Goal: Task Accomplishment & Management: Use online tool/utility

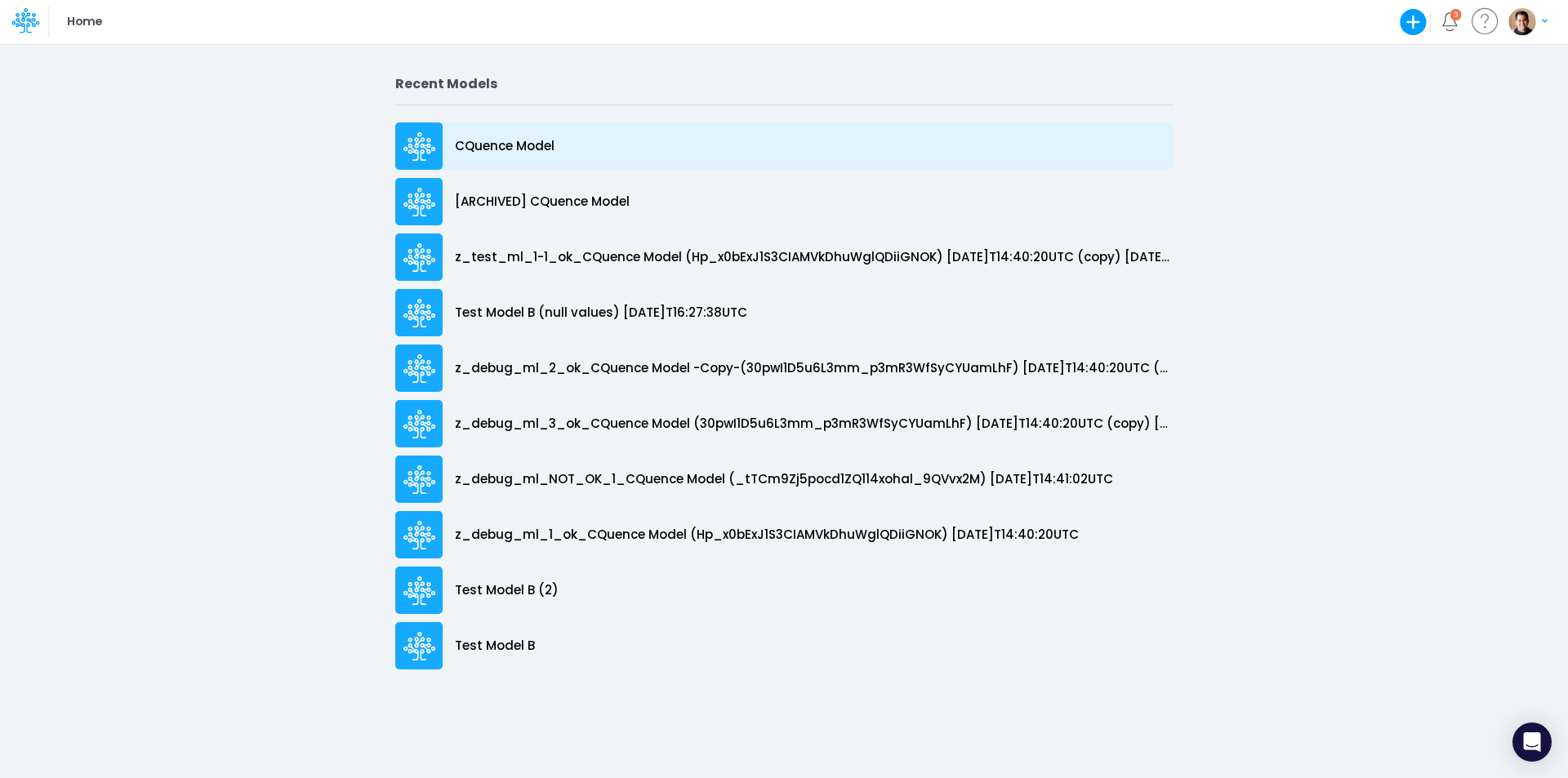
click at [473, 136] on div "CQuence Model" at bounding box center [784, 146] width 778 height 47
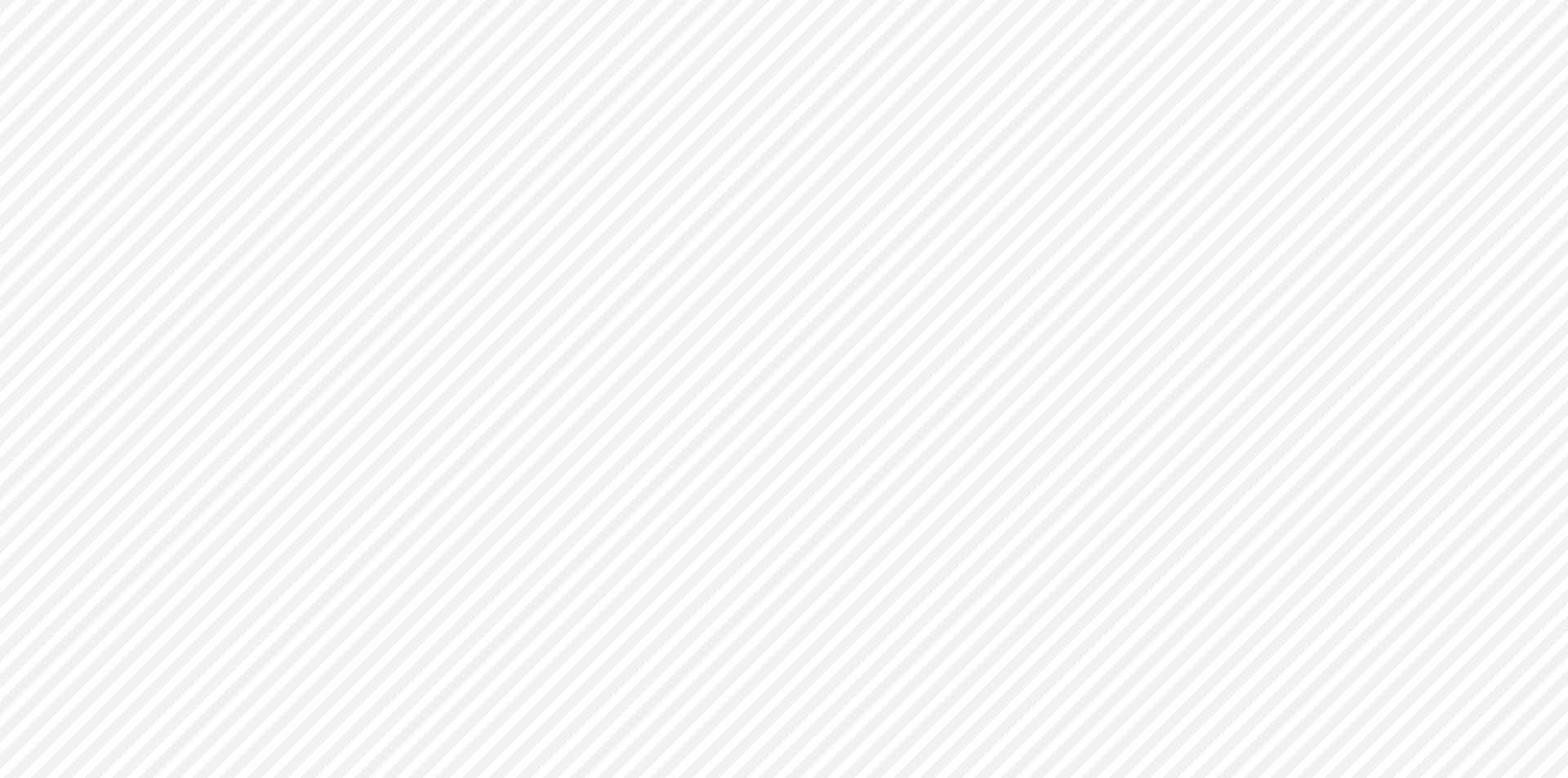
type input "Consolidated All by Month"
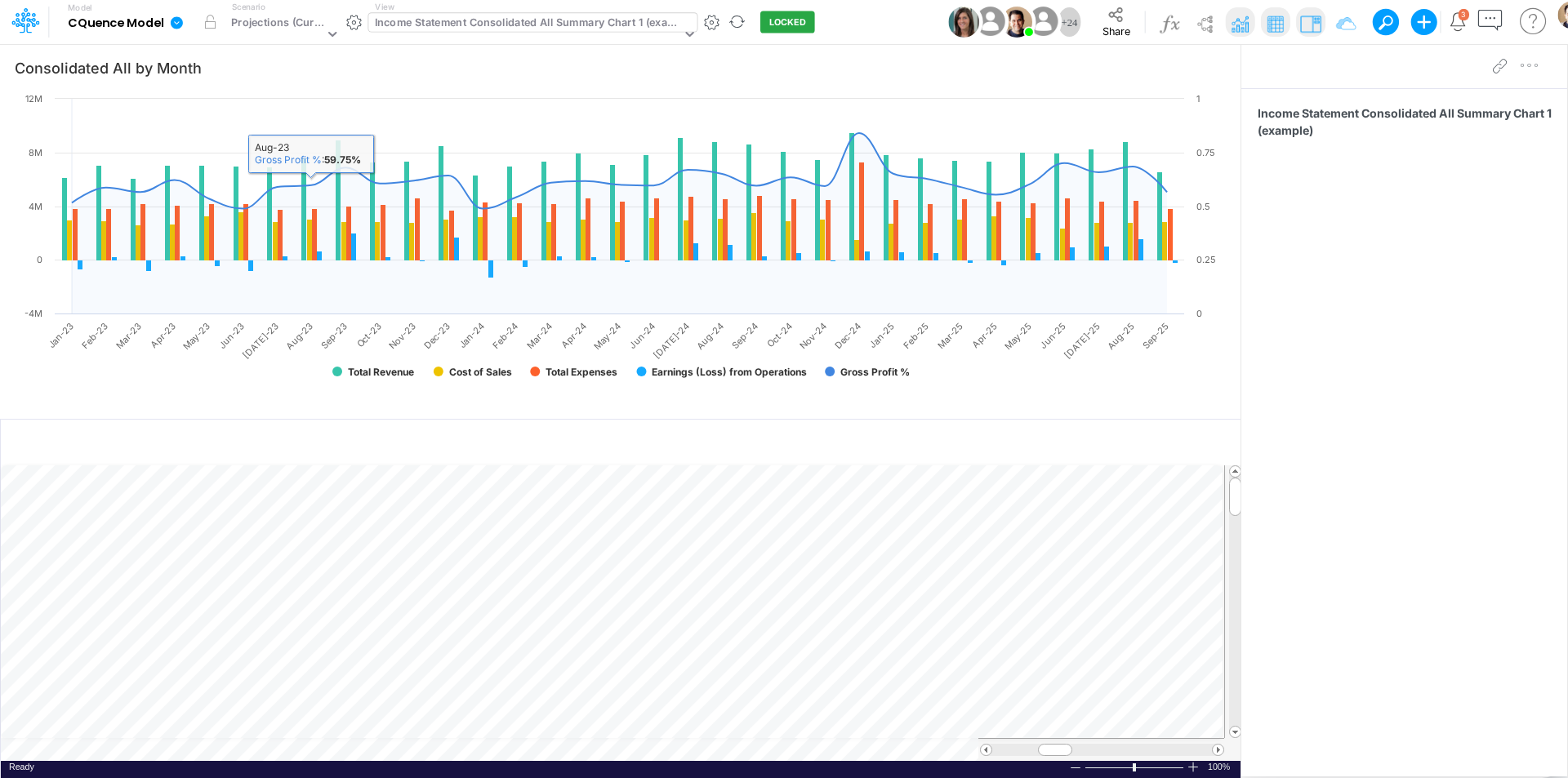
click at [471, 32] on div "Income Statement Consolidated All Summary Chart 1 (example)" at bounding box center [532, 22] width 328 height 19
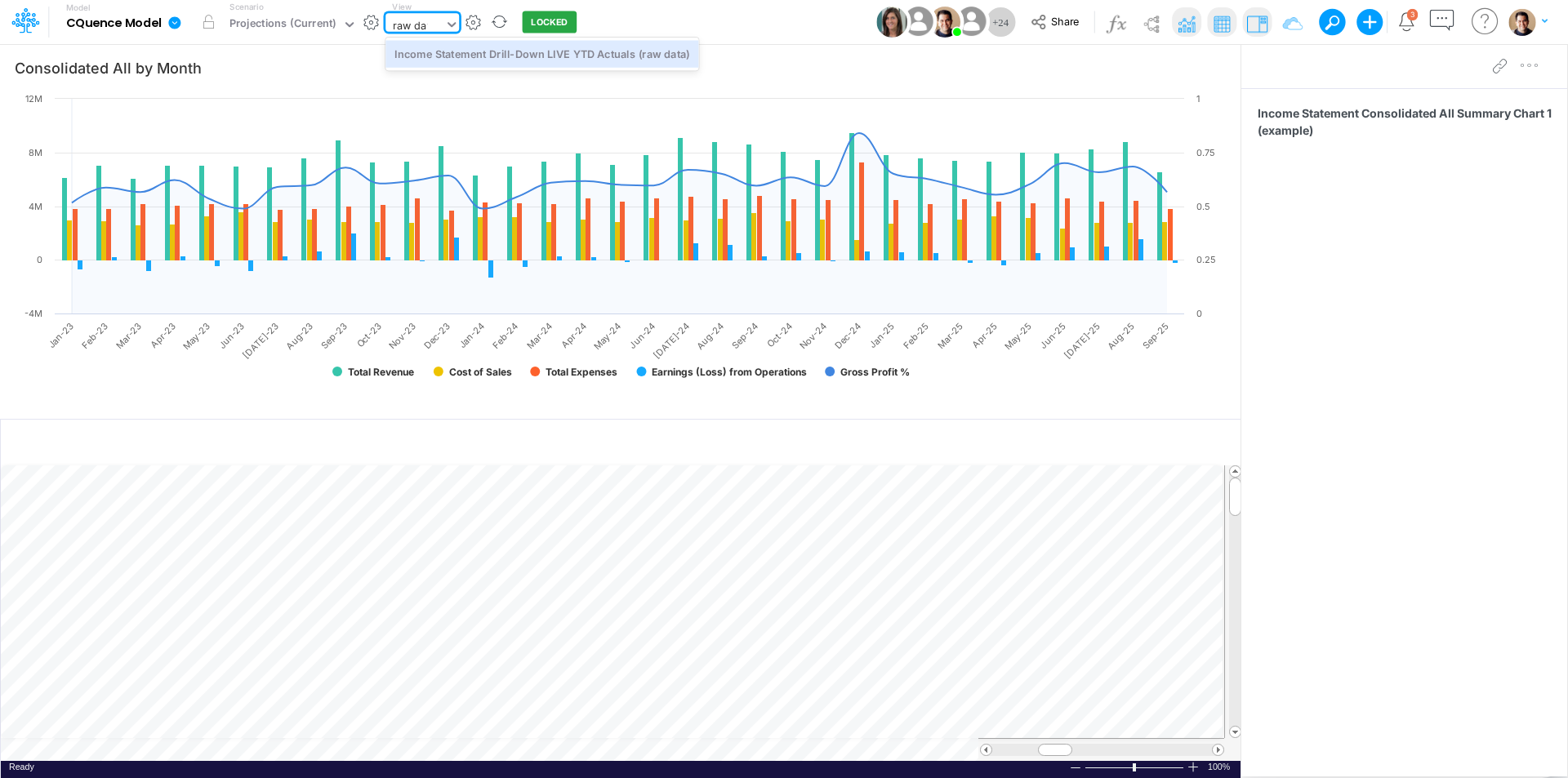
type input "raw data"
click at [476, 50] on div "Income Statement Drill-Down LIVE YTD Actuals (raw data)" at bounding box center [541, 53] width 313 height 27
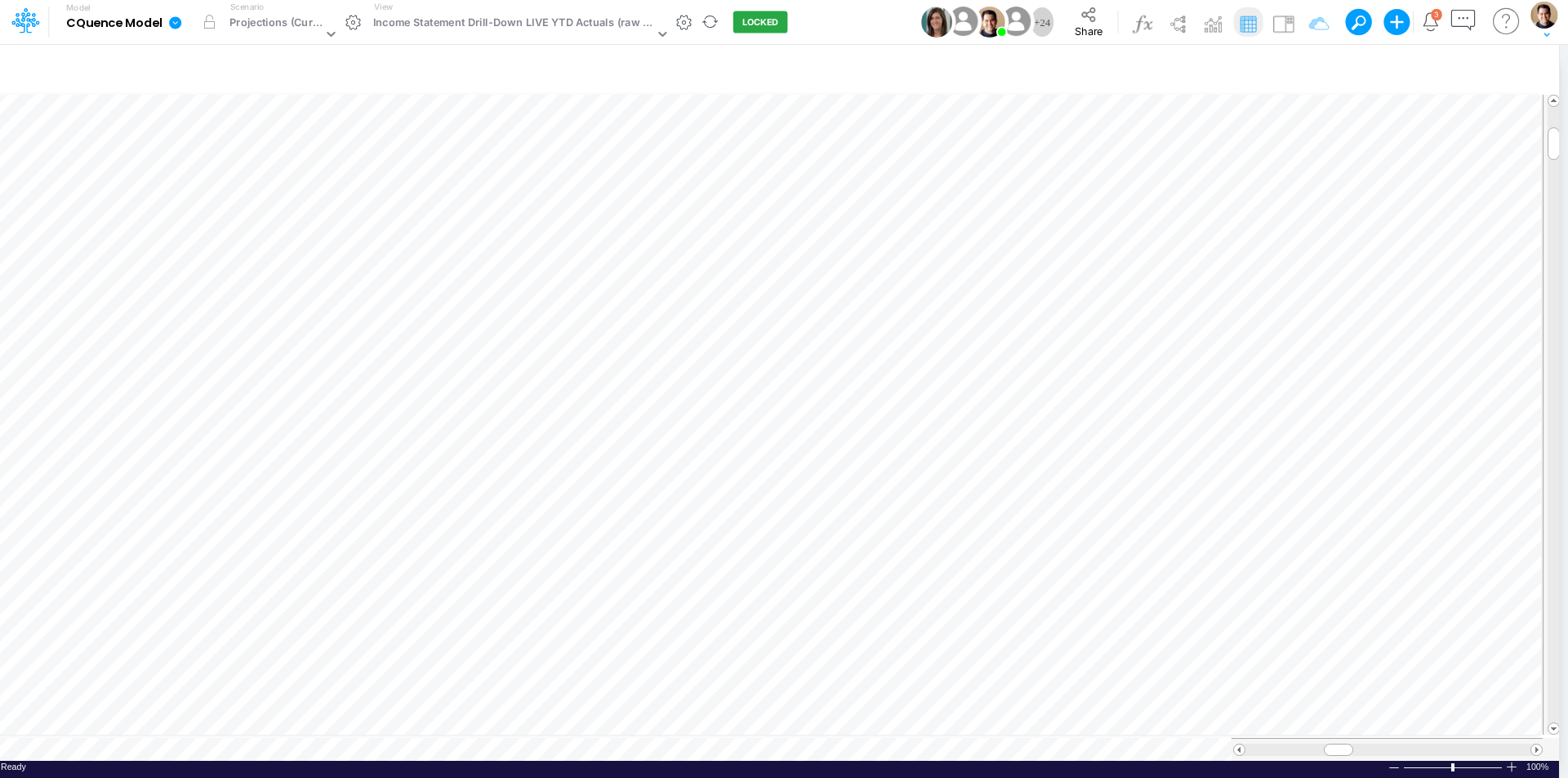
scroll to position [8, 0]
click at [296, 23] on div "Projections (Current)" at bounding box center [275, 24] width 92 height 19
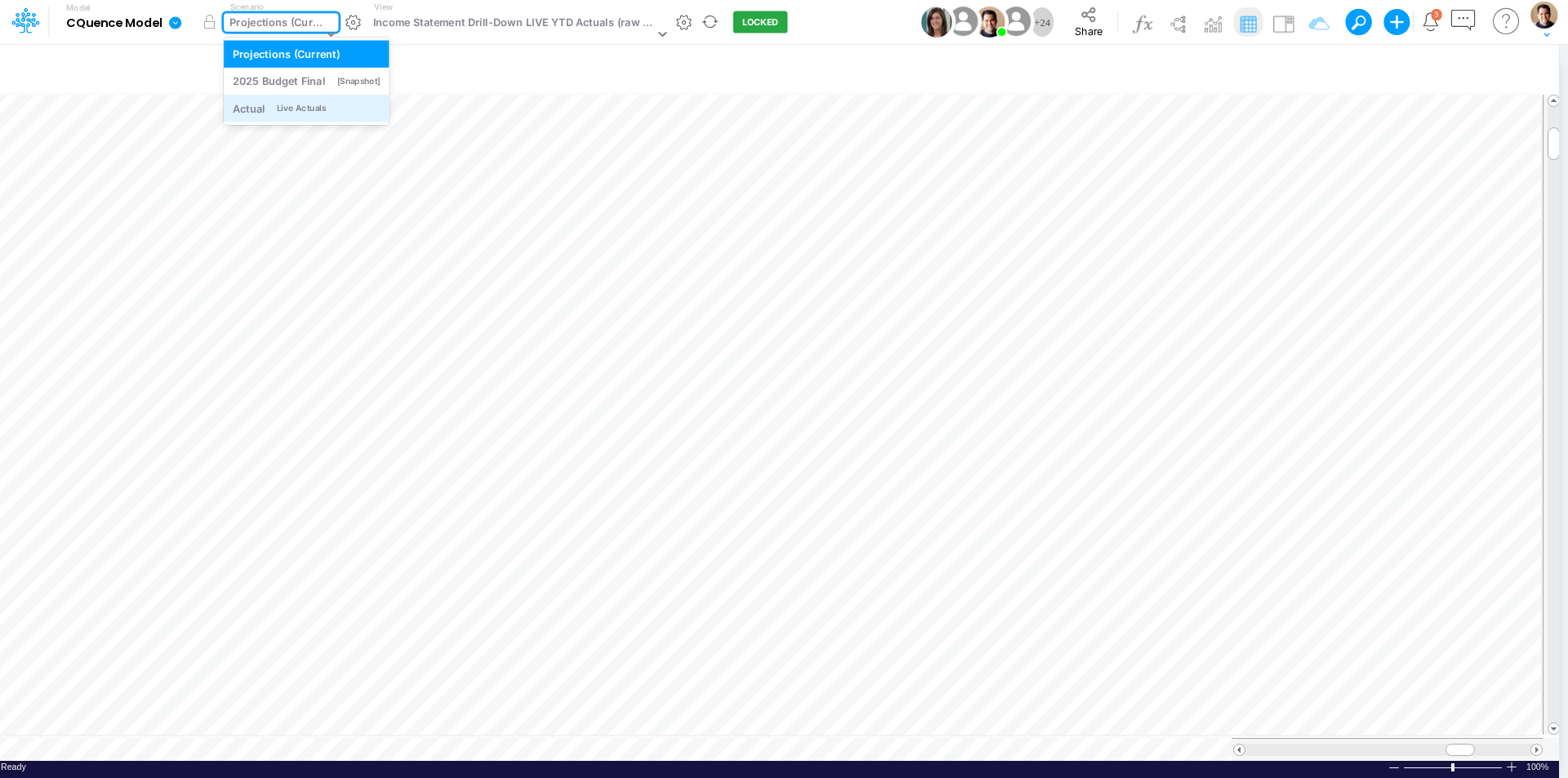
click at [307, 101] on div "Actual Live Actuals" at bounding box center [307, 108] width 148 height 16
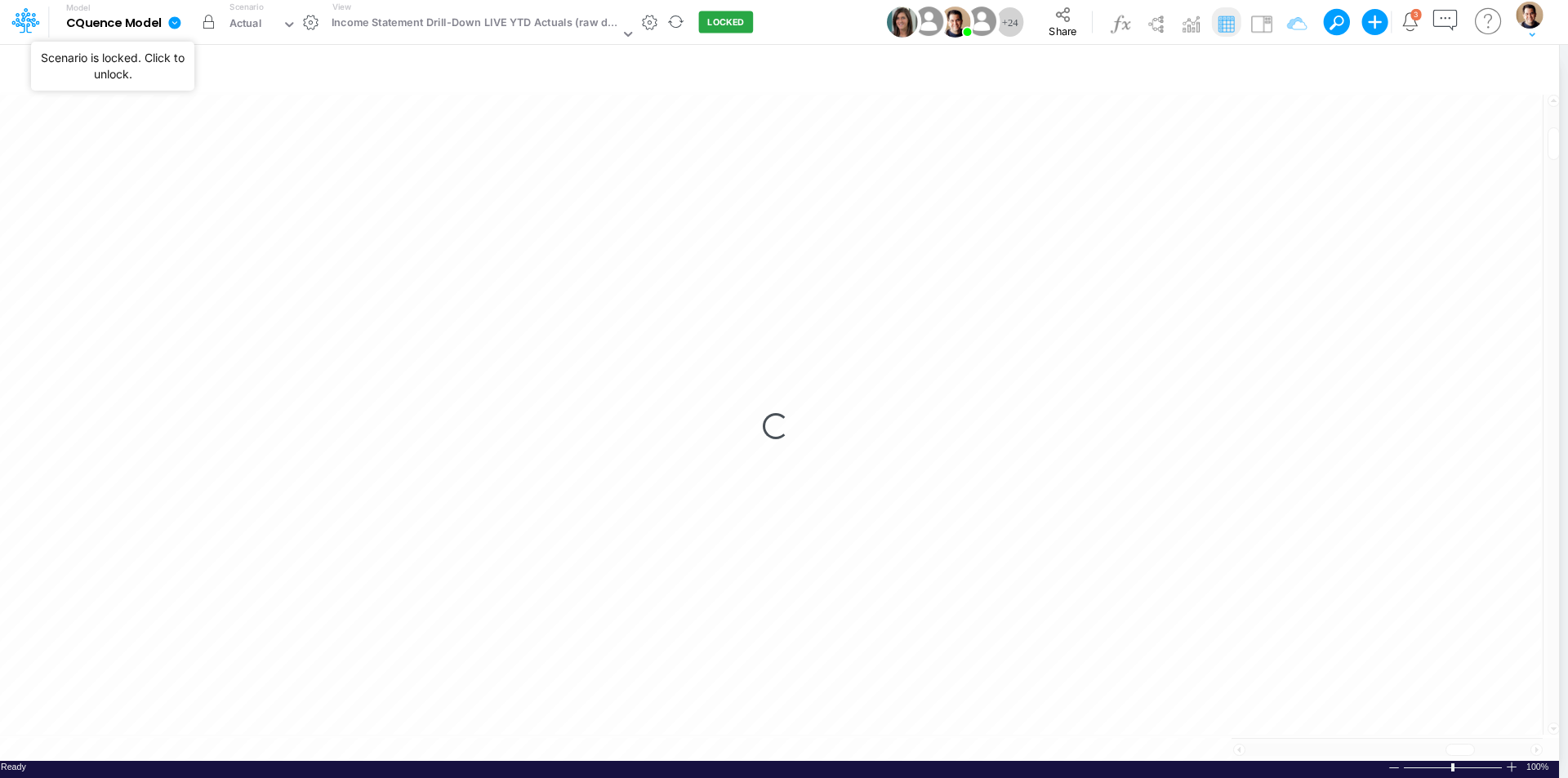
click at [211, 17] on button "button" at bounding box center [208, 22] width 29 height 29
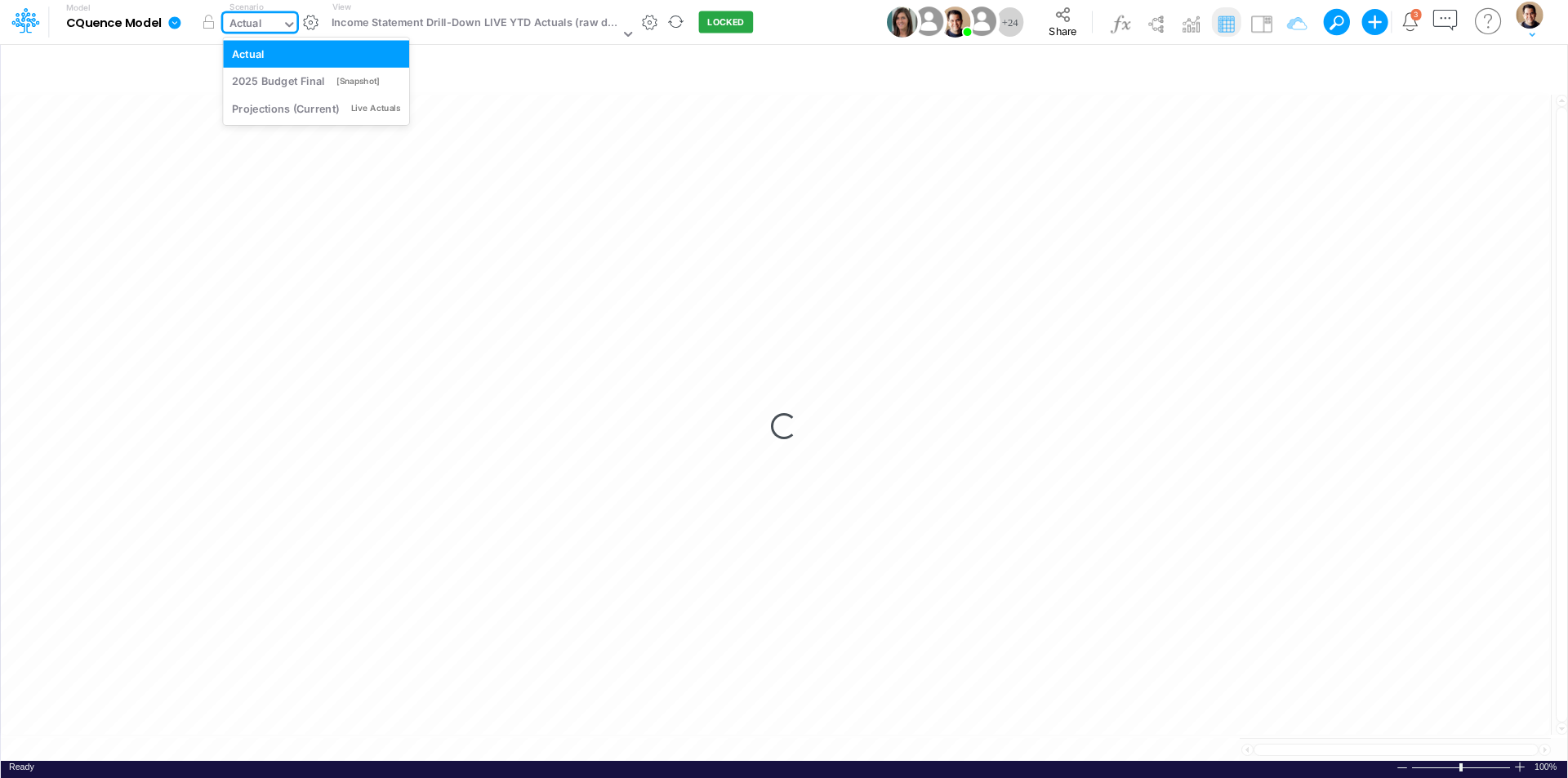
click at [259, 28] on div "Actual" at bounding box center [246, 25] width 33 height 19
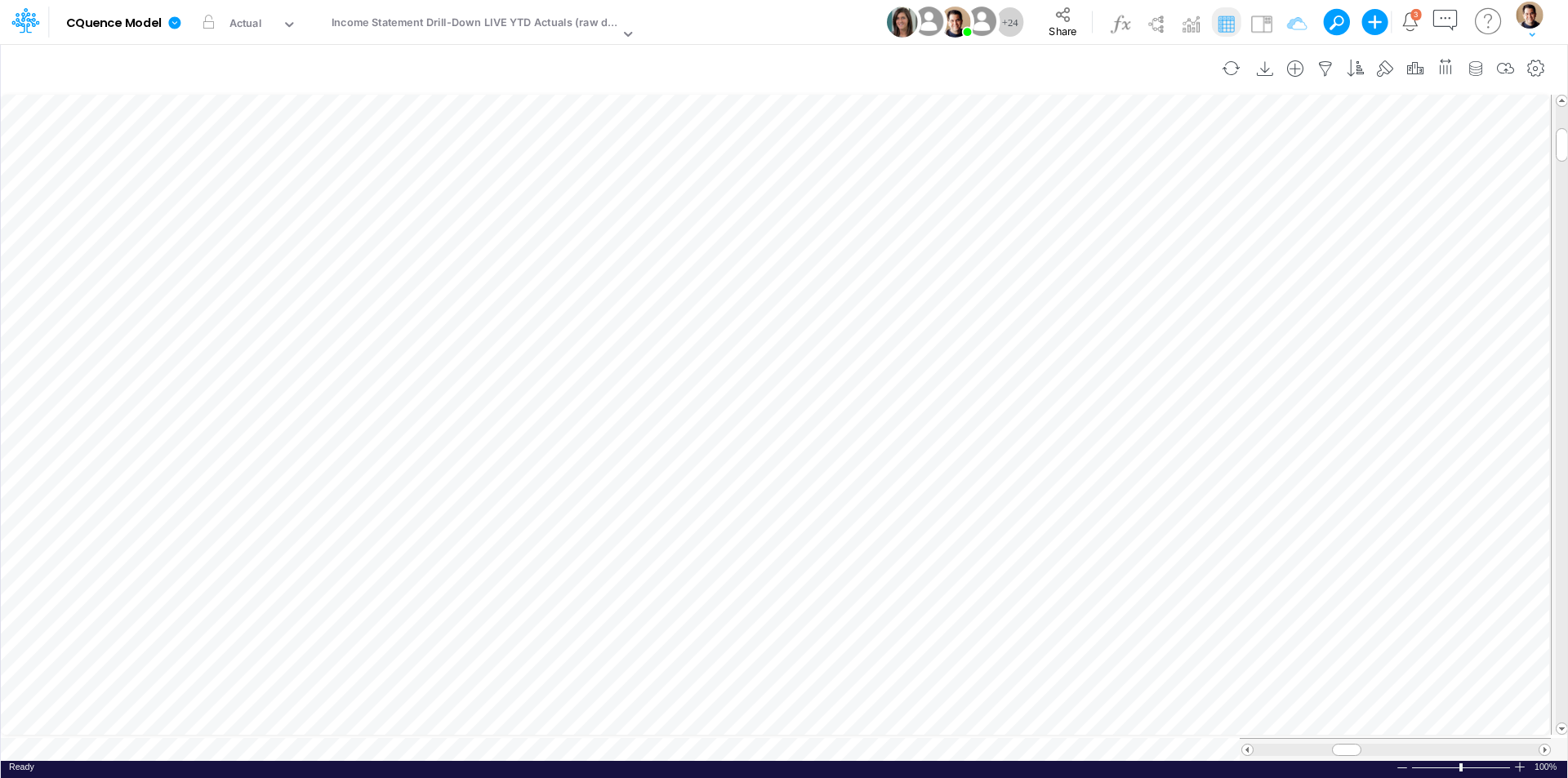
scroll to position [8, 0]
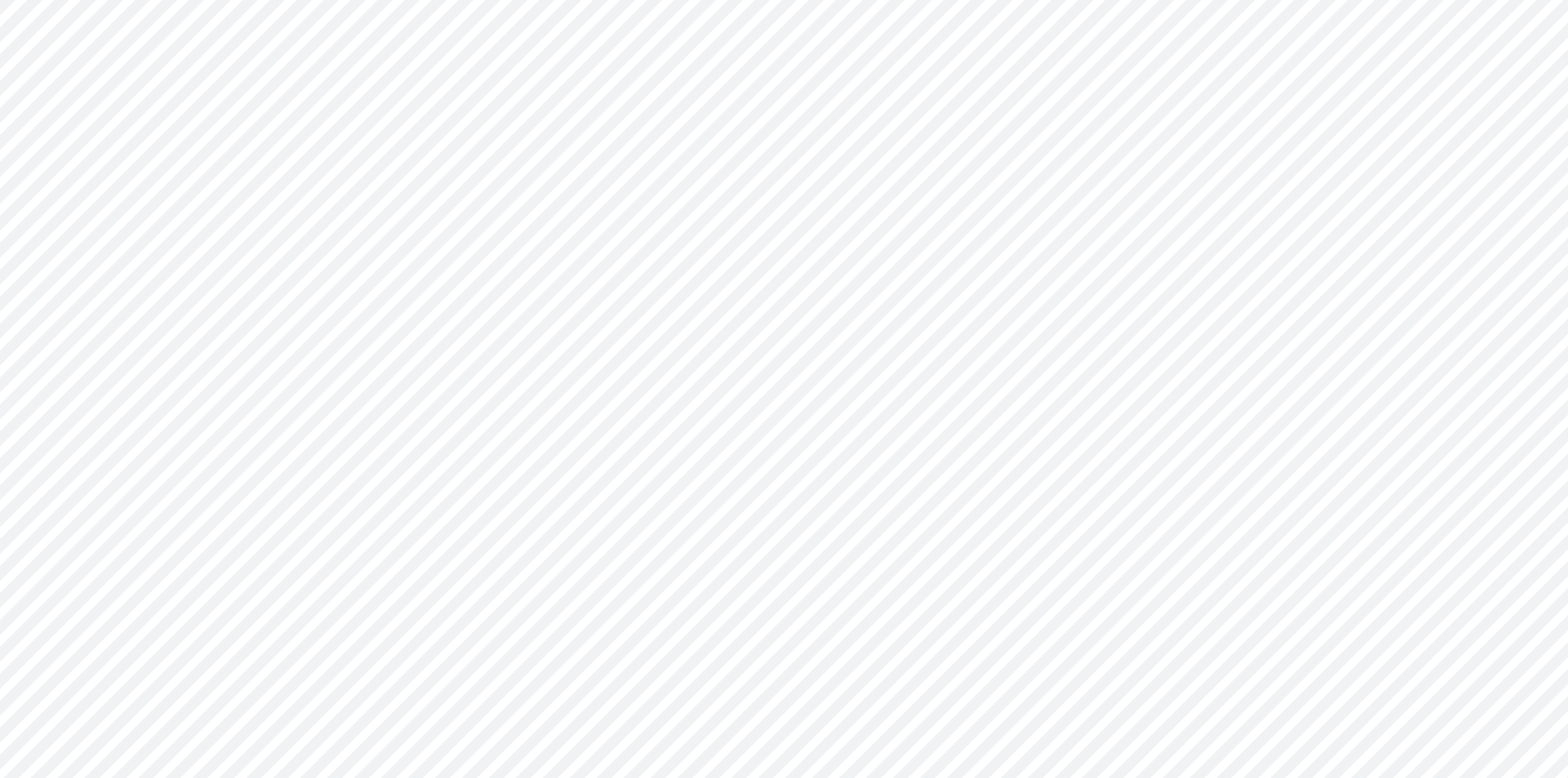
type input "Consolidated All by Month"
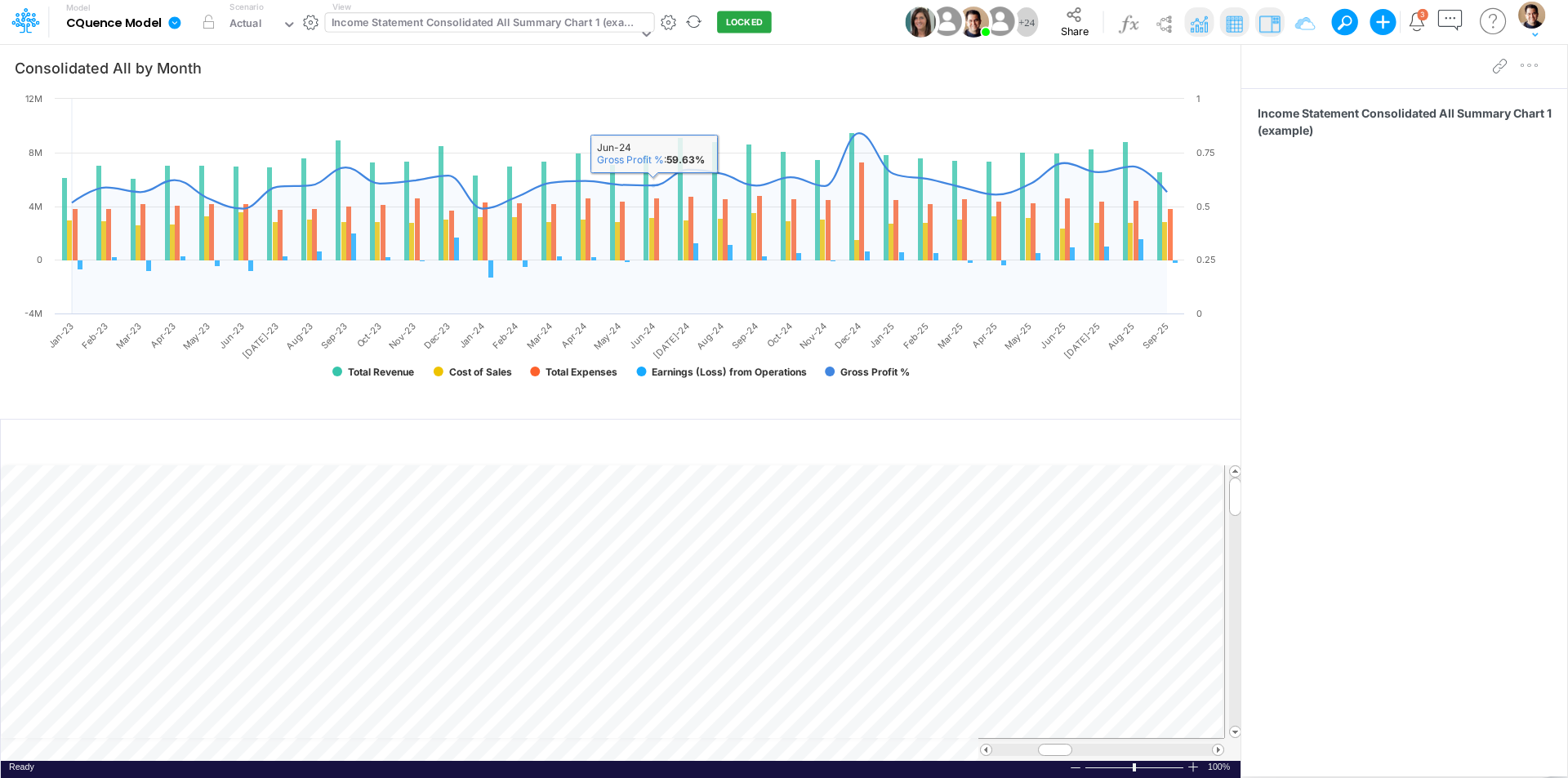
click at [581, 28] on div "Income Statement Consolidated All Summary Chart 1 (example)" at bounding box center [484, 24] width 307 height 19
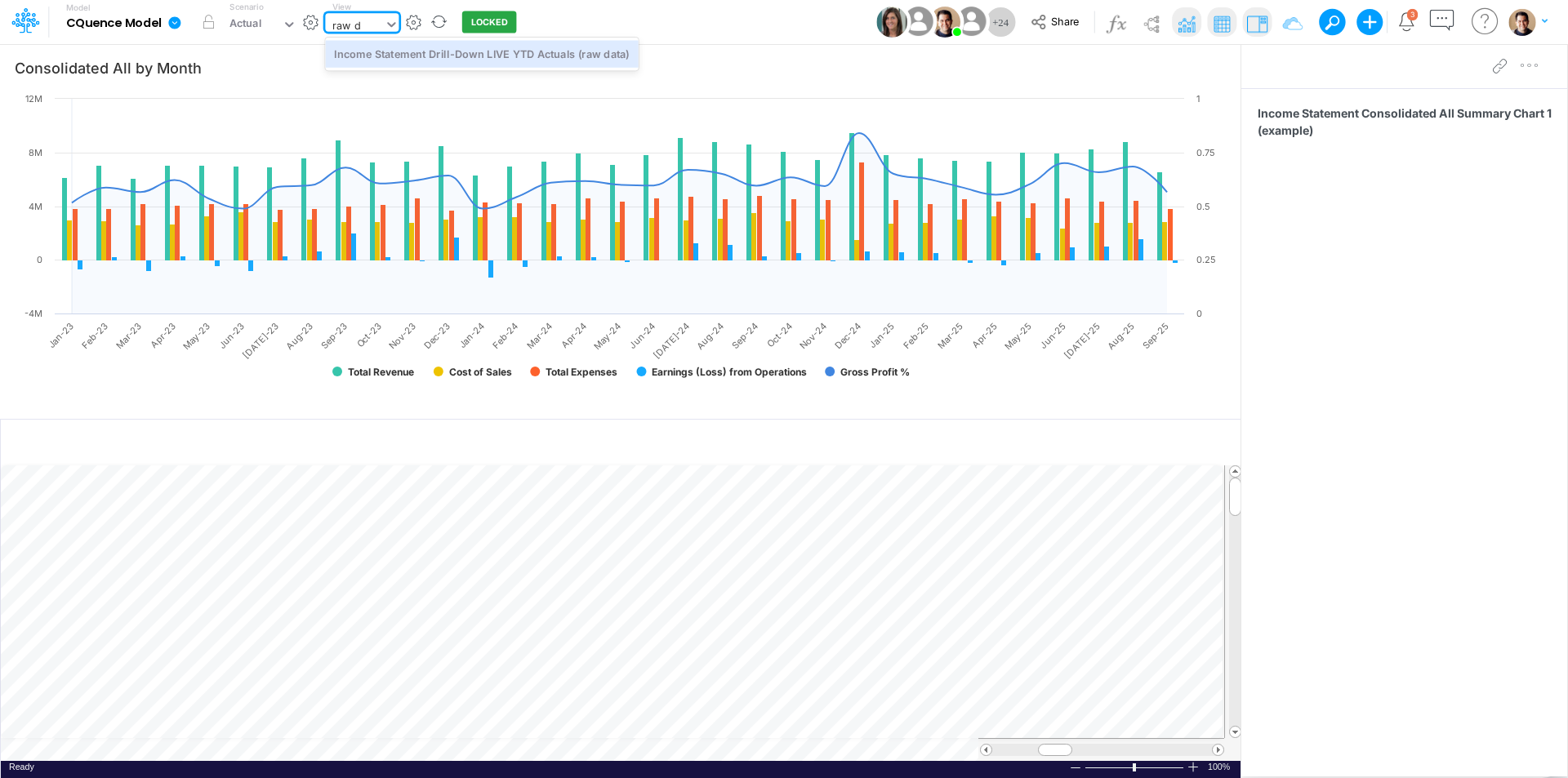
type input "raw da"
click at [582, 50] on div "Income Statement Drill-Down LIVE YTD Actuals (raw data)" at bounding box center [481, 53] width 313 height 27
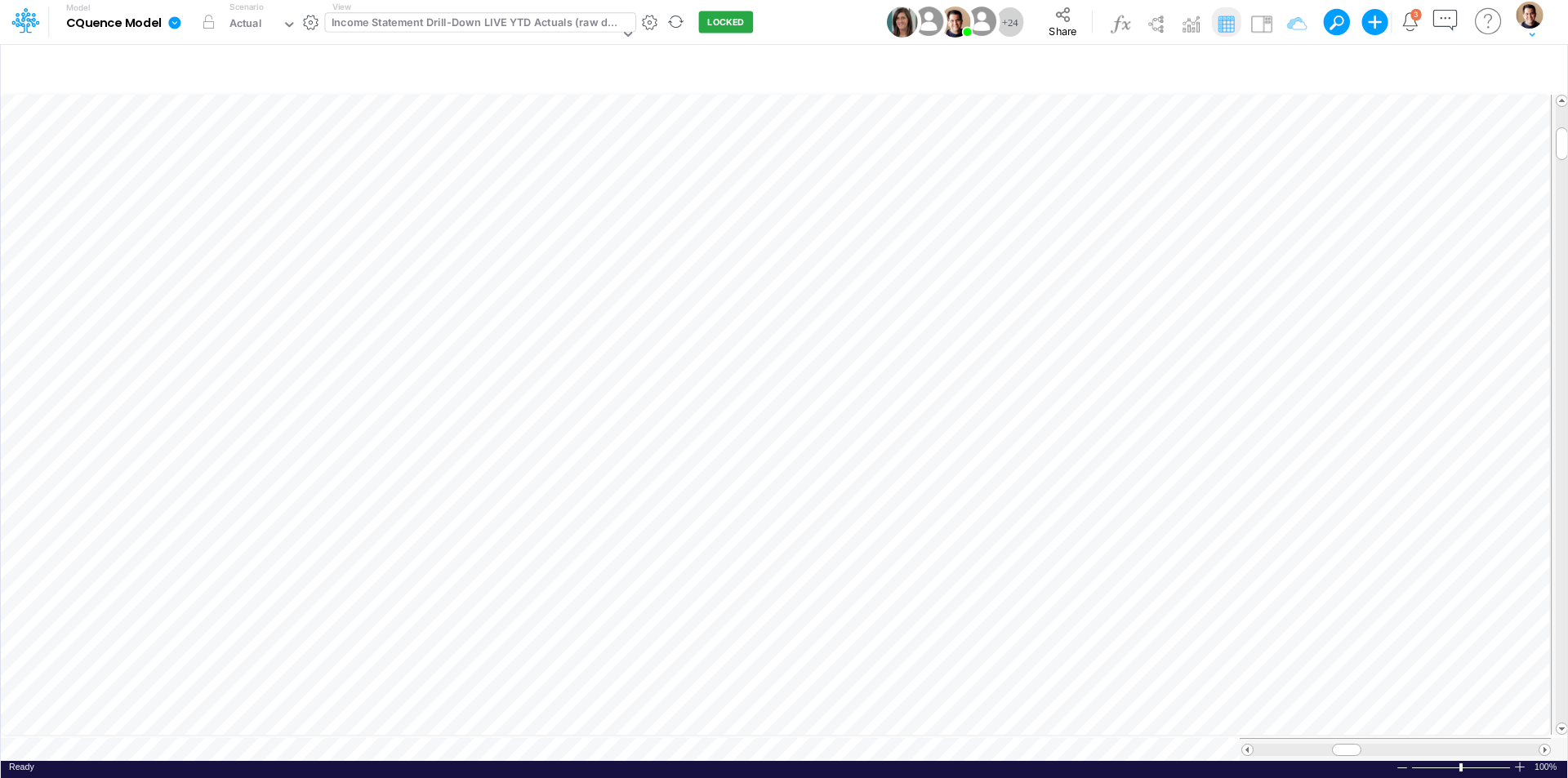
scroll to position [8, 0]
